Goal: Communication & Community: Connect with others

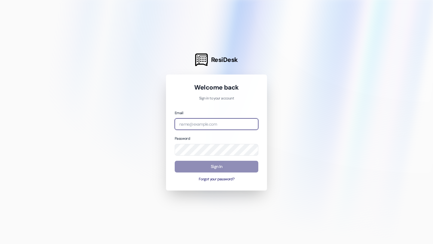
type input "[EMAIL_ADDRESS][DOMAIN_NAME]"
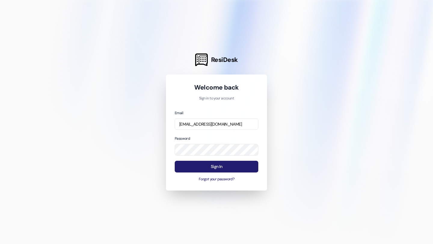
click at [214, 165] on button "Sign In" at bounding box center [217, 167] width 84 height 12
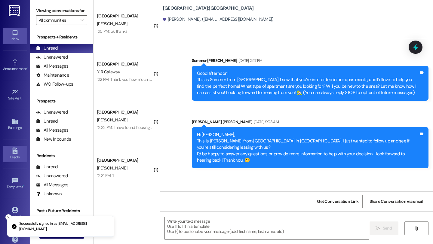
click at [14, 148] on icon at bounding box center [14, 151] width 5 height 7
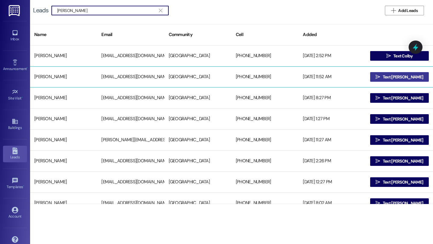
type input "[PERSON_NAME]"
click at [396, 74] on span " Text [PERSON_NAME]" at bounding box center [400, 77] width 50 height 9
